Goal: Task Accomplishment & Management: Manage account settings

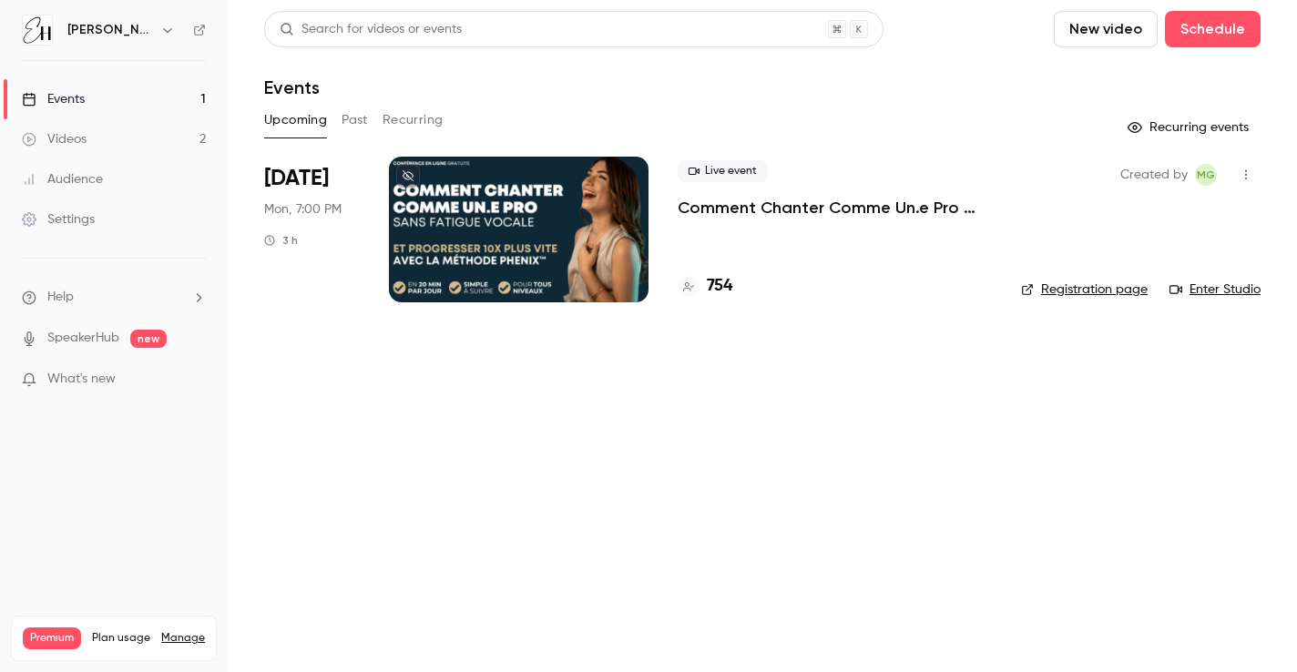
click at [77, 214] on div "Settings" at bounding box center [58, 219] width 73 height 18
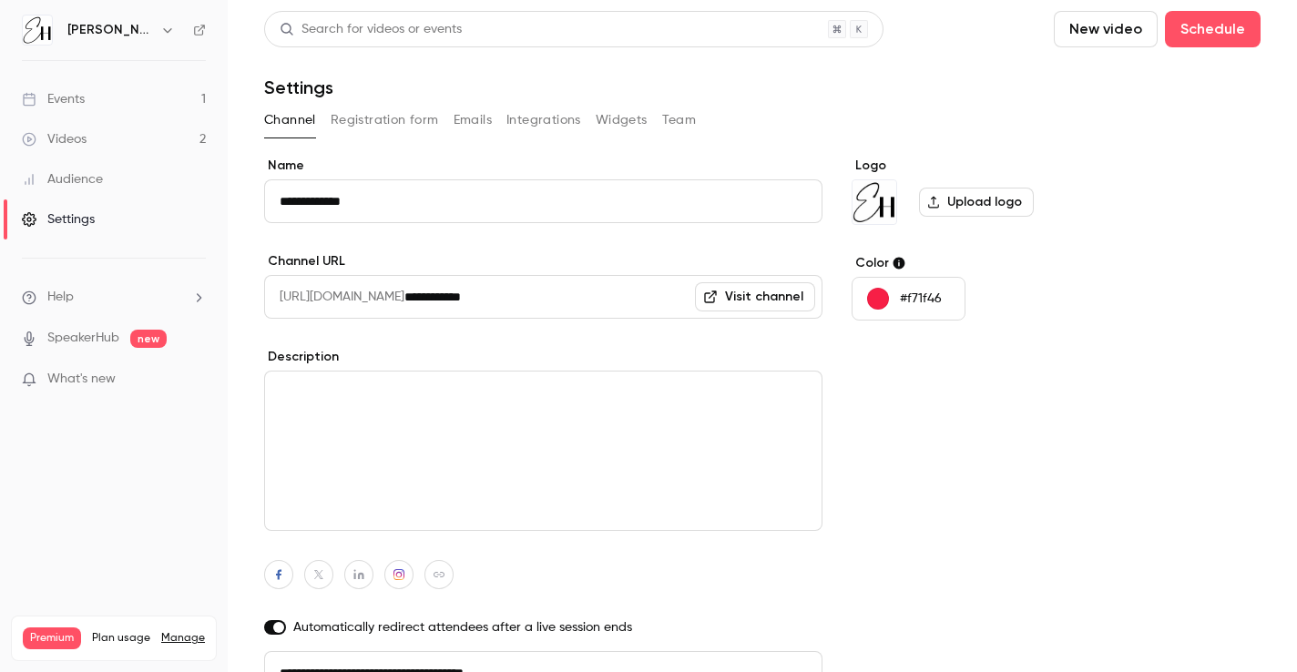
click at [382, 119] on button "Registration form" at bounding box center [385, 120] width 108 height 29
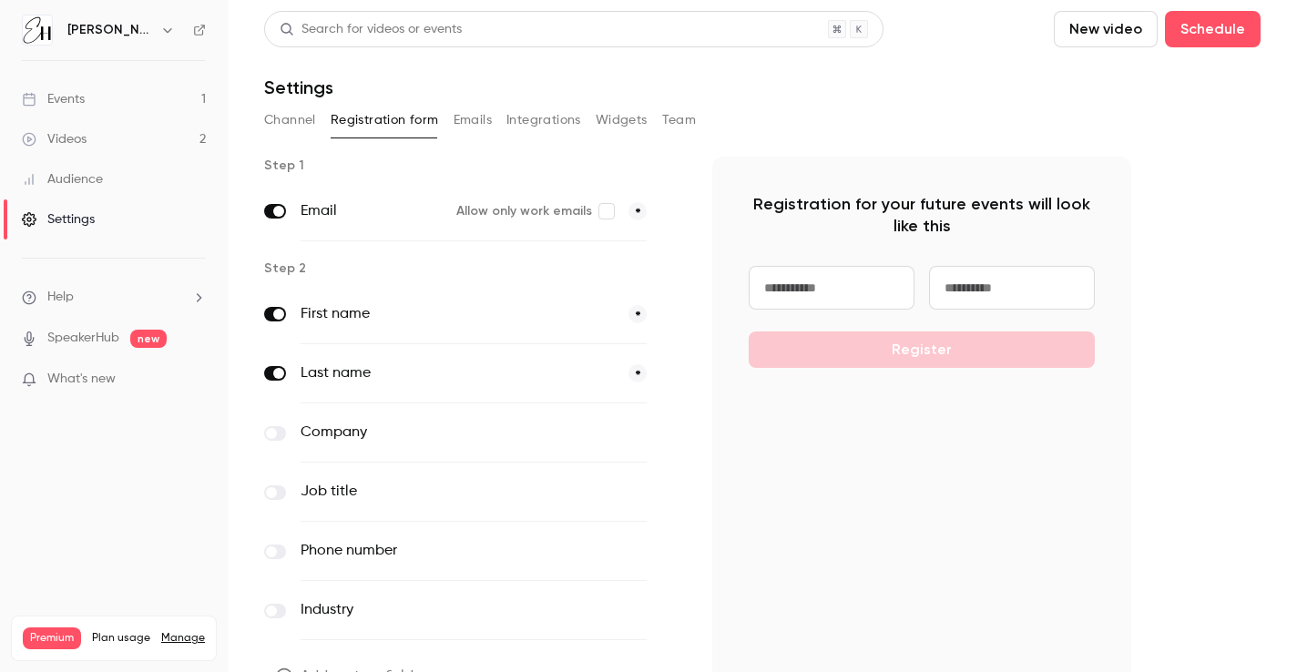
click at [471, 125] on button "Emails" at bounding box center [472, 120] width 38 height 29
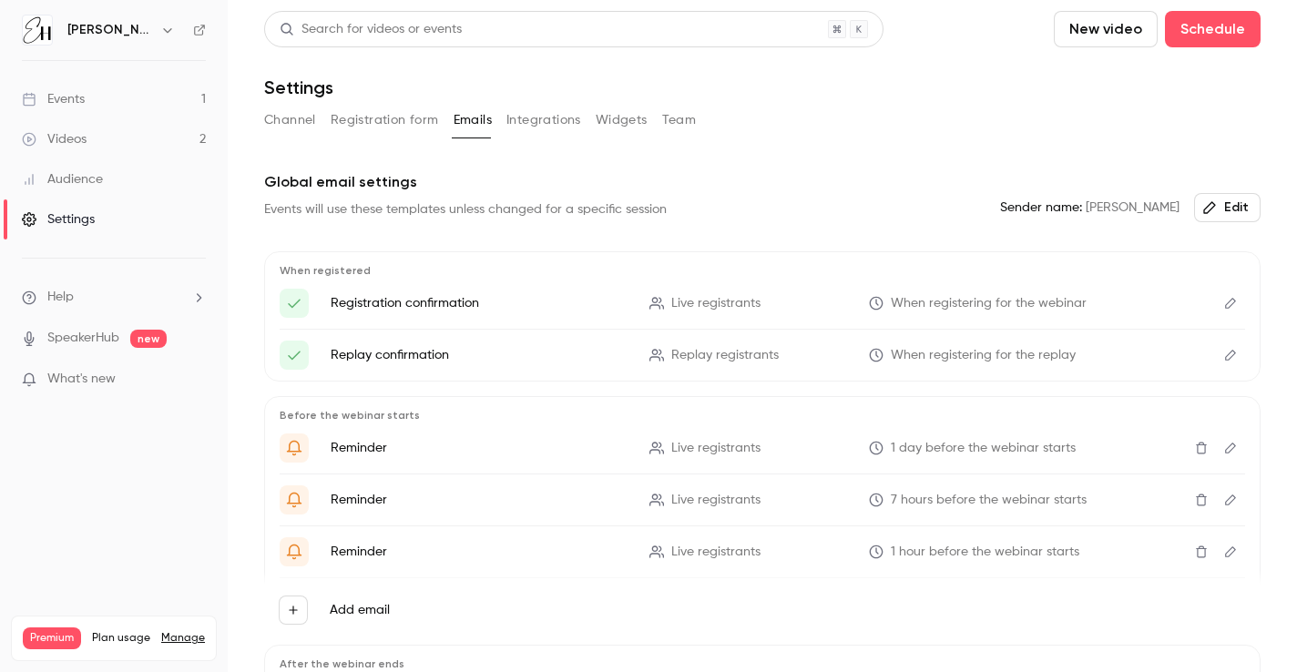
click at [536, 123] on button "Integrations" at bounding box center [543, 120] width 75 height 29
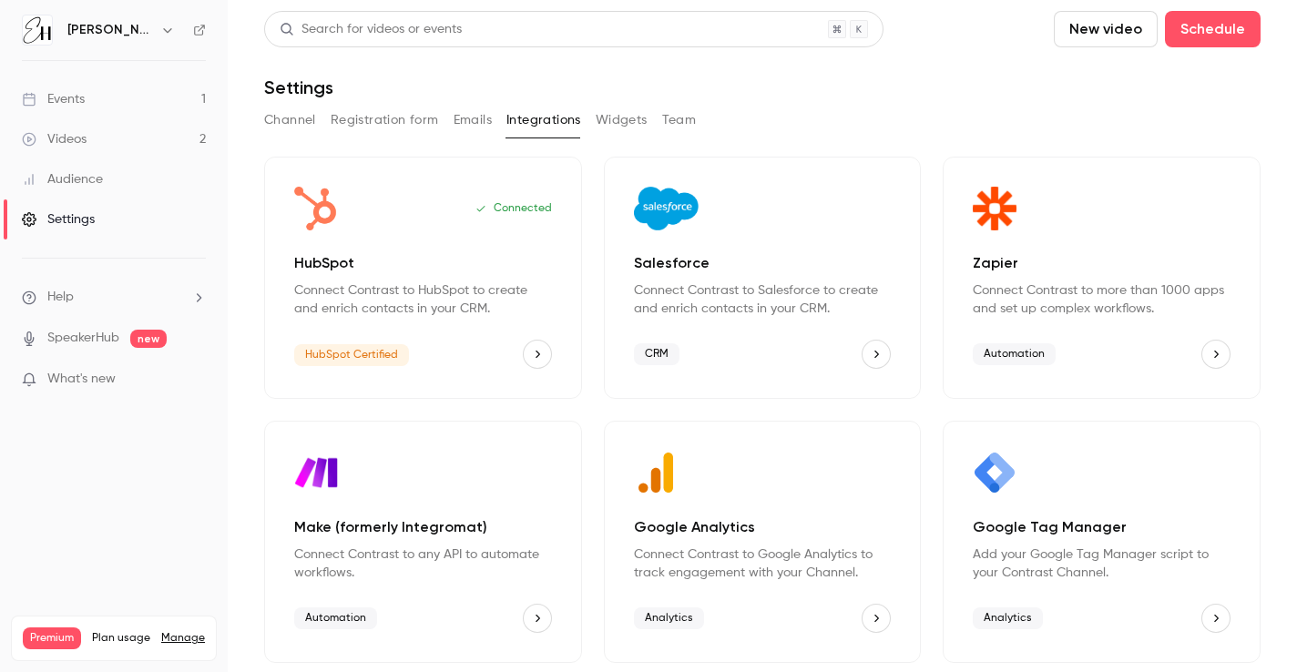
click at [614, 125] on button "Widgets" at bounding box center [621, 120] width 52 height 29
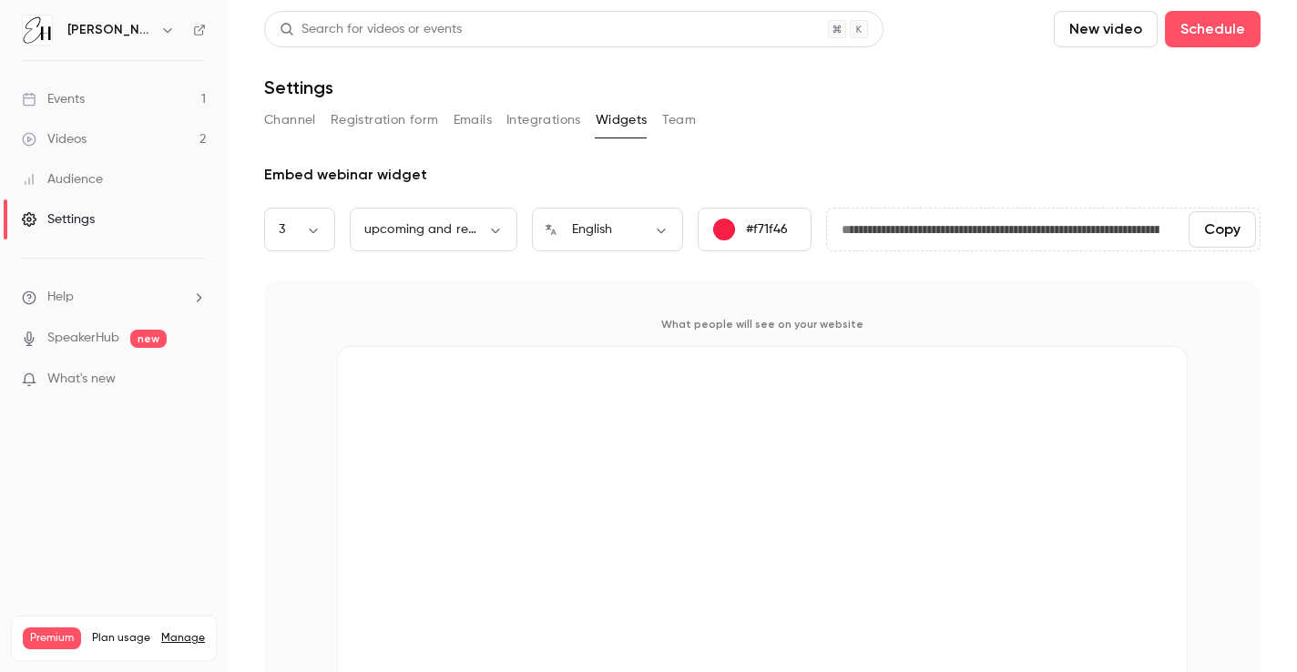
click at [679, 119] on button "Team" at bounding box center [679, 120] width 35 height 29
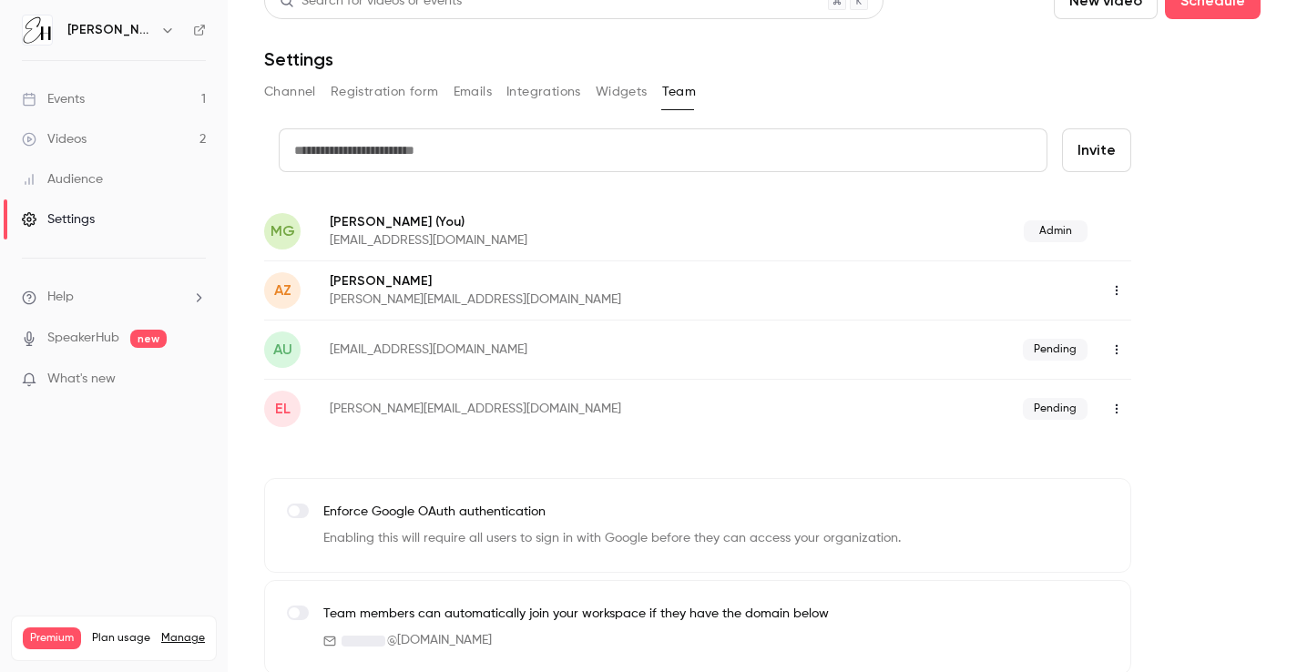
scroll to position [42, 0]
